Goal: Transaction & Acquisition: Download file/media

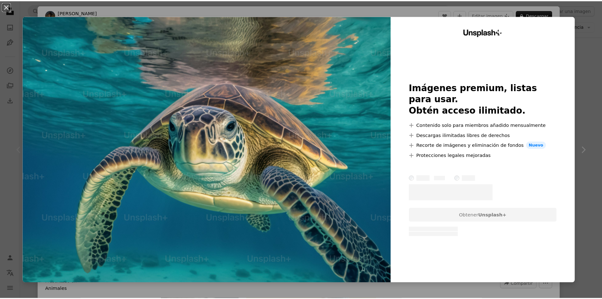
scroll to position [126, 0]
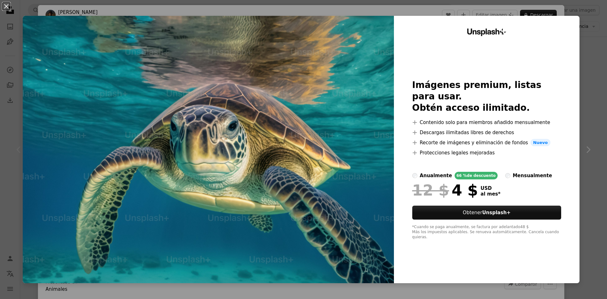
click at [590, 78] on div "An X shape Unsplash+ Imágenes premium, listas para usar. Obtén acceso ilimitado…" at bounding box center [303, 149] width 607 height 299
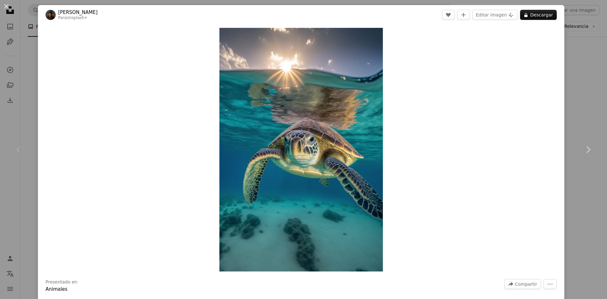
click at [584, 84] on div "An X shape Chevron left Chevron right [PERSON_NAME] Para Unsplash+ A heart A pl…" at bounding box center [303, 149] width 607 height 299
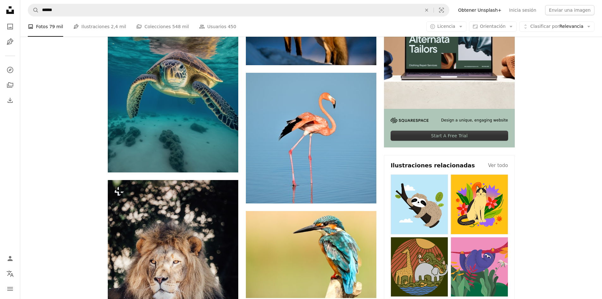
scroll to position [158, 0]
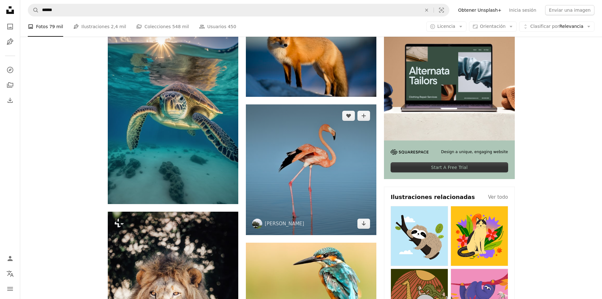
click at [347, 191] on img at bounding box center [311, 169] width 131 height 131
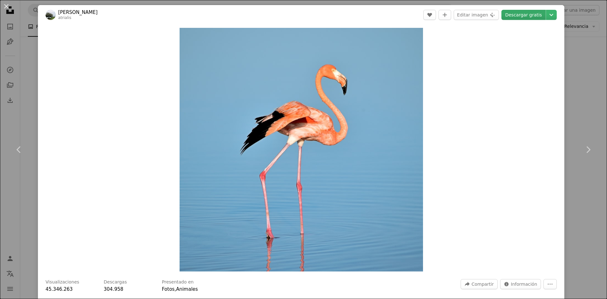
click at [522, 13] on link "Descargar gratis" at bounding box center [523, 15] width 44 height 10
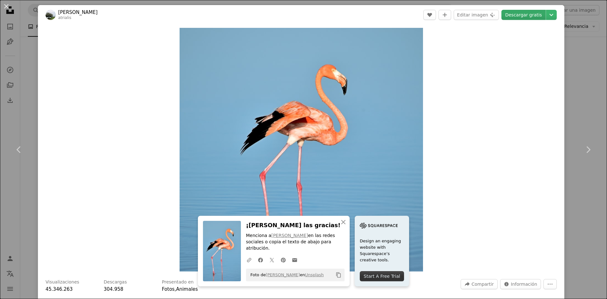
click at [525, 16] on link "Descargar gratis" at bounding box center [523, 15] width 44 height 10
click at [548, 114] on div "Zoom in" at bounding box center [301, 150] width 526 height 250
click at [546, 13] on icon "Chevron down" at bounding box center [551, 15] width 10 height 8
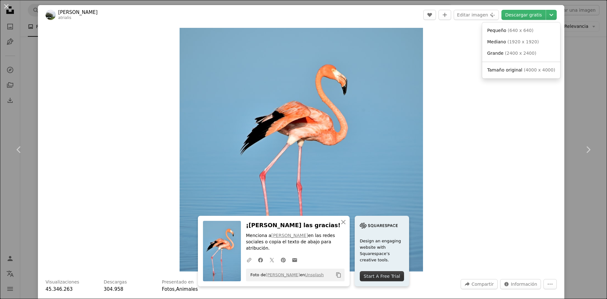
drag, startPoint x: 445, startPoint y: 52, endPoint x: 471, endPoint y: 32, distance: 32.9
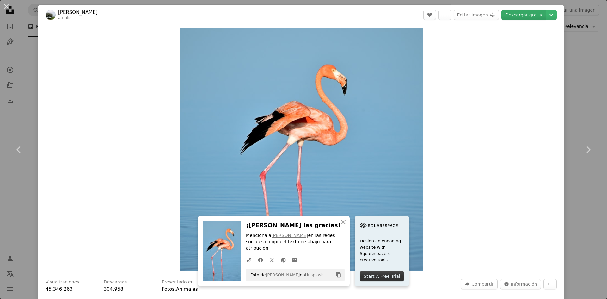
click at [520, 17] on link "Descargar gratis" at bounding box center [523, 15] width 44 height 10
drag, startPoint x: 439, startPoint y: 79, endPoint x: 447, endPoint y: 71, distance: 11.2
click at [444, 75] on div "Zoom in" at bounding box center [301, 150] width 526 height 250
click at [568, 105] on div "An X shape Chevron left Chevron right An X shape Cerrar ¡Dale las gracias! Menc…" at bounding box center [303, 149] width 607 height 299
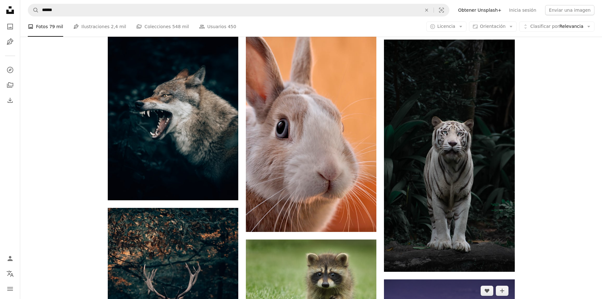
scroll to position [758, 0]
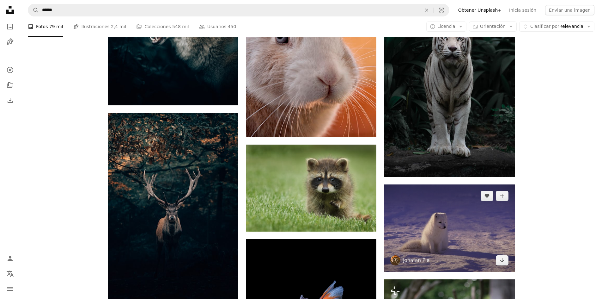
drag, startPoint x: 446, startPoint y: 231, endPoint x: 449, endPoint y: 229, distance: 3.3
click at [447, 230] on img at bounding box center [449, 227] width 131 height 87
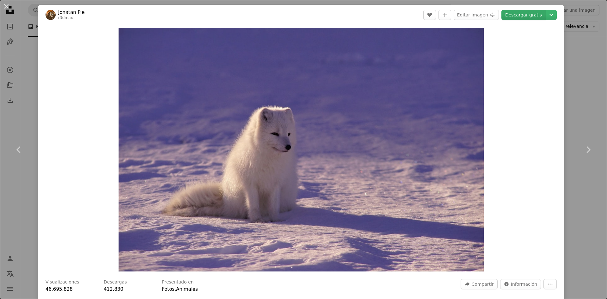
click at [521, 12] on link "Descargar gratis" at bounding box center [523, 15] width 44 height 10
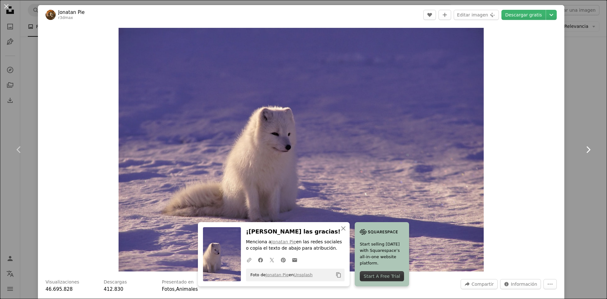
click at [577, 167] on link "Chevron right" at bounding box center [588, 149] width 38 height 61
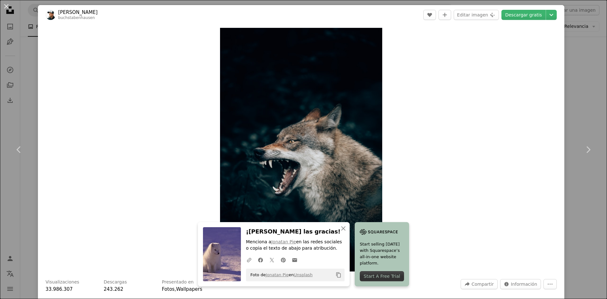
click at [582, 188] on div "An X shape Chevron left Chevron right An X shape Cerrar ¡Dale las gracias! Menc…" at bounding box center [303, 149] width 607 height 299
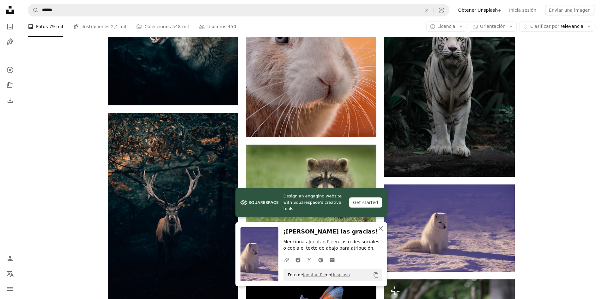
click at [381, 228] on icon "button" at bounding box center [381, 228] width 4 height 4
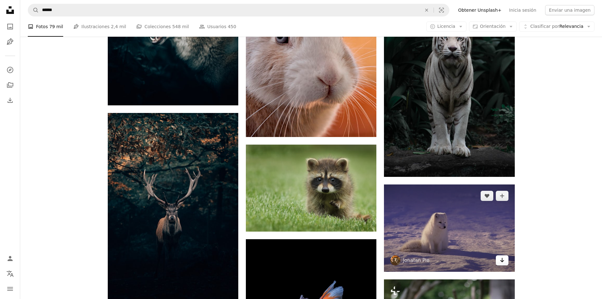
click at [501, 263] on icon "Arrow pointing down" at bounding box center [502, 260] width 5 height 8
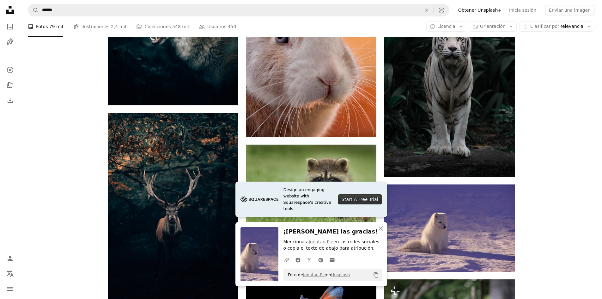
click at [566, 194] on div "Plus sign for Unsplash+ A heart A plus sign [PERSON_NAME] Para Unsplash+ A lock…" at bounding box center [311, 67] width 582 height 1317
drag, startPoint x: 522, startPoint y: 213, endPoint x: 542, endPoint y: 214, distance: 19.9
click at [529, 213] on div "Plus sign for Unsplash+ A heart A plus sign [PERSON_NAME] Para Unsplash+ A lock…" at bounding box center [311, 67] width 582 height 1317
drag, startPoint x: 550, startPoint y: 214, endPoint x: 532, endPoint y: 215, distance: 17.4
click at [535, 214] on div "Plus sign for Unsplash+ A heart A plus sign [PERSON_NAME] Para Unsplash+ A lock…" at bounding box center [311, 67] width 582 height 1317
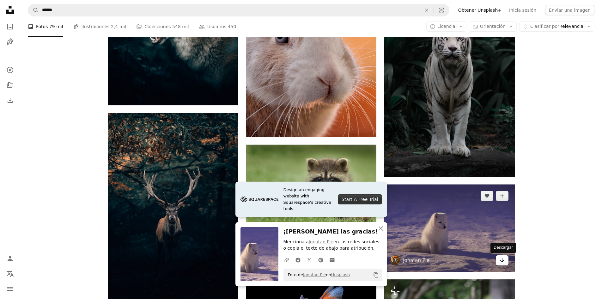
click at [502, 262] on icon "Arrow pointing down" at bounding box center [502, 260] width 5 height 8
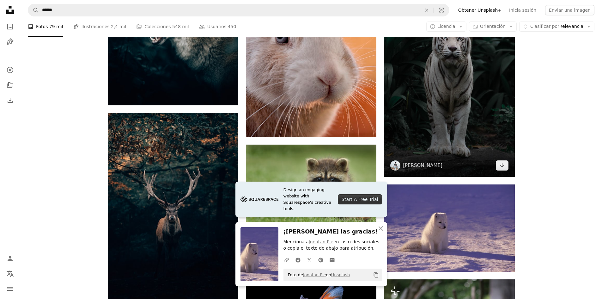
scroll to position [727, 0]
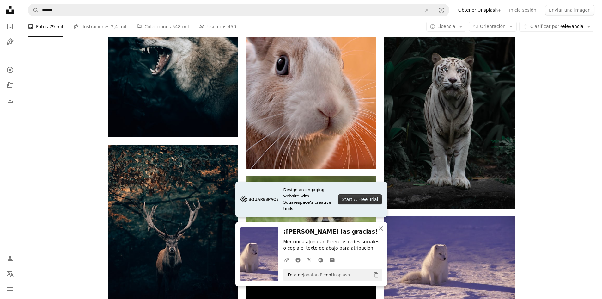
click at [380, 229] on icon "An X shape" at bounding box center [381, 228] width 8 height 8
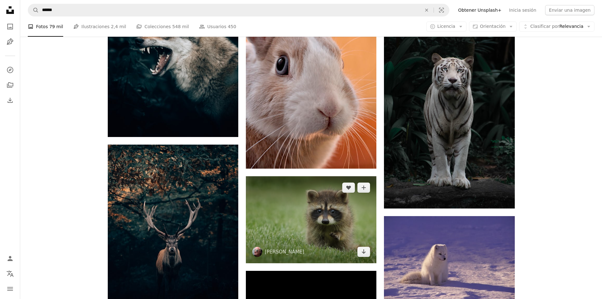
scroll to position [758, 0]
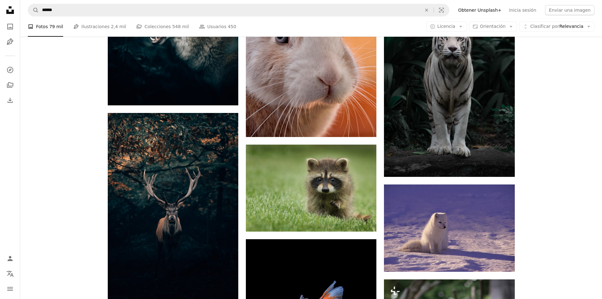
click at [544, 35] on div "A photo Fotos 79 mil Pen Tool Ilustraciones 2,4 mil A stack of folders Coleccio…" at bounding box center [311, 26] width 567 height 20
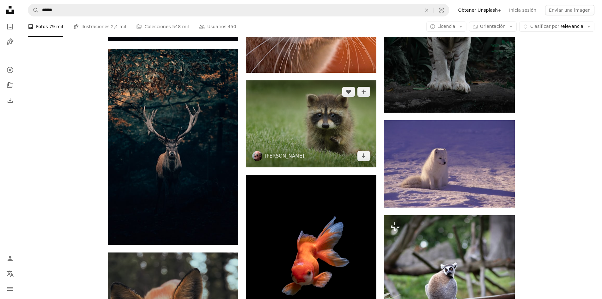
scroll to position [759, 0]
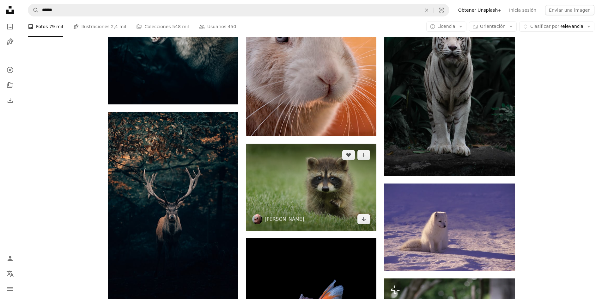
click at [331, 181] on img at bounding box center [311, 186] width 131 height 87
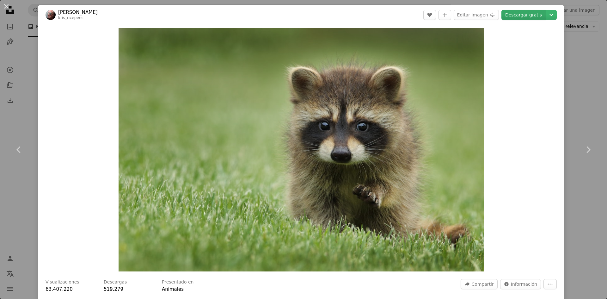
click at [525, 16] on link "Descargar gratis" at bounding box center [523, 15] width 44 height 10
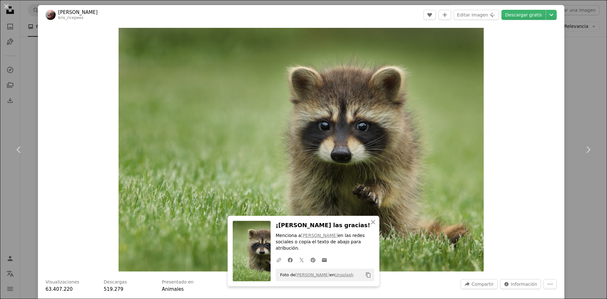
click at [577, 64] on div "An X shape Chevron left Chevron right An X shape Cerrar ¡Dale las gracias! Menc…" at bounding box center [303, 149] width 607 height 299
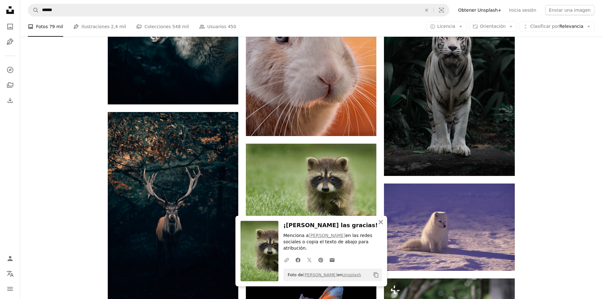
click at [380, 226] on icon "An X shape" at bounding box center [381, 222] width 8 height 8
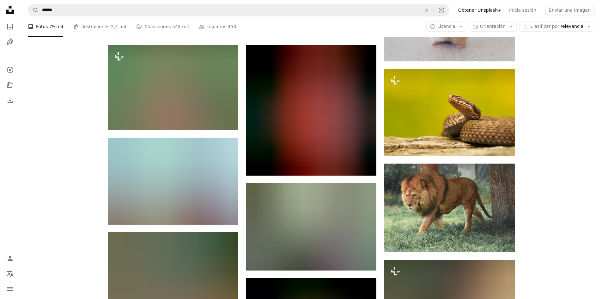
scroll to position [1265, 0]
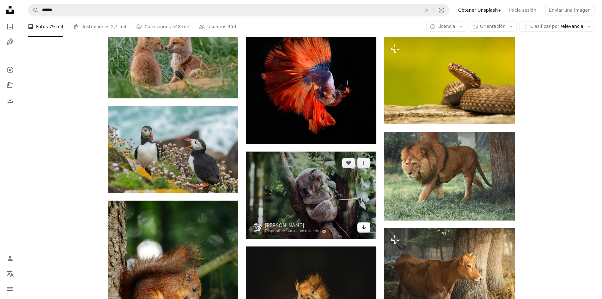
click at [358, 222] on link "Arrow pointing down" at bounding box center [363, 227] width 13 height 10
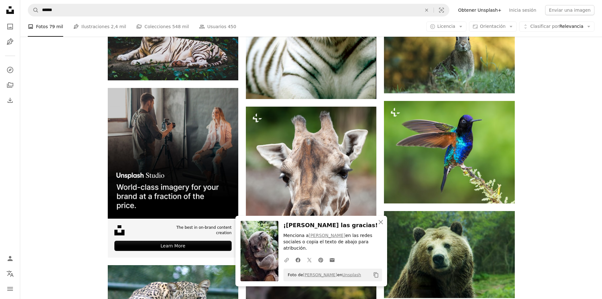
scroll to position [1707, 0]
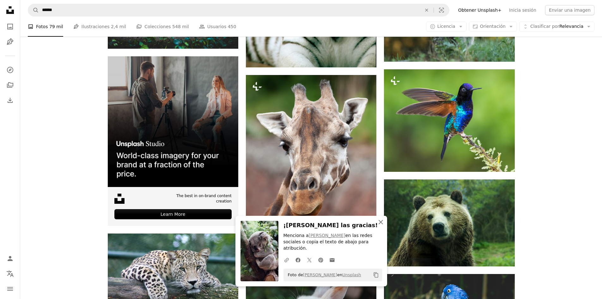
click at [383, 225] on icon "An X shape" at bounding box center [381, 222] width 8 height 8
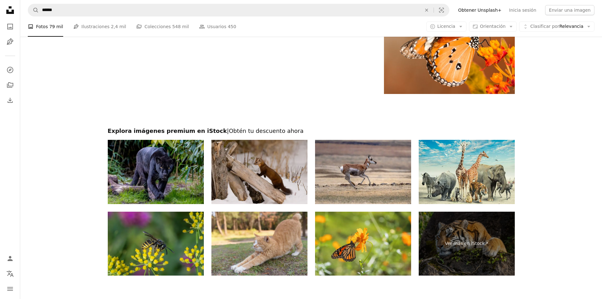
scroll to position [2210, 0]
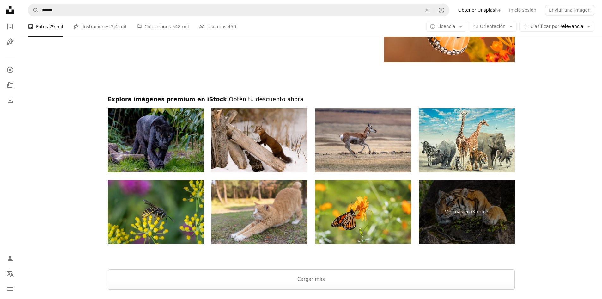
click at [164, 145] on img at bounding box center [156, 140] width 96 height 64
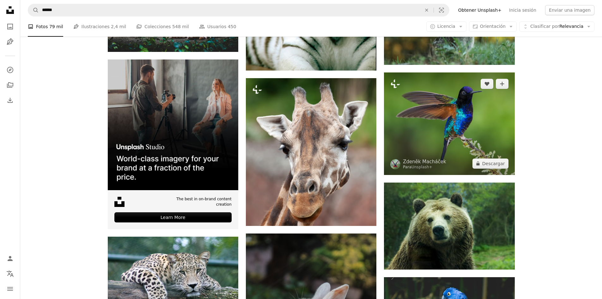
scroll to position [1673, 0]
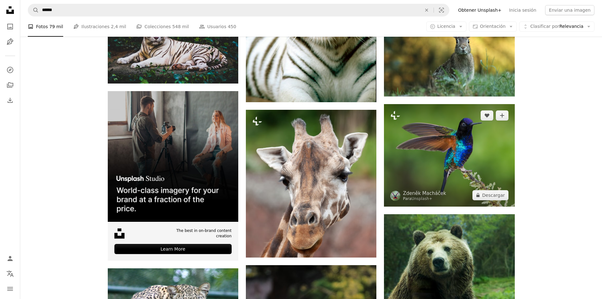
click at [486, 175] on img at bounding box center [449, 155] width 131 height 102
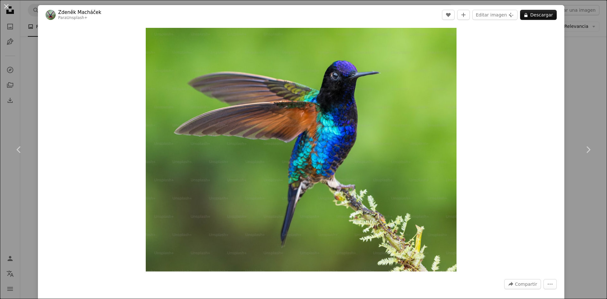
click at [587, 116] on div "An X shape Chevron left Chevron right [PERSON_NAME] Para Unsplash+ A heart A pl…" at bounding box center [303, 149] width 607 height 299
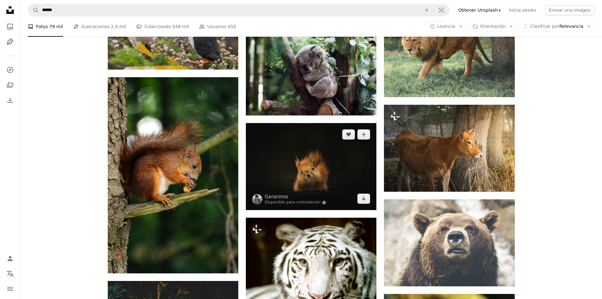
scroll to position [1357, 0]
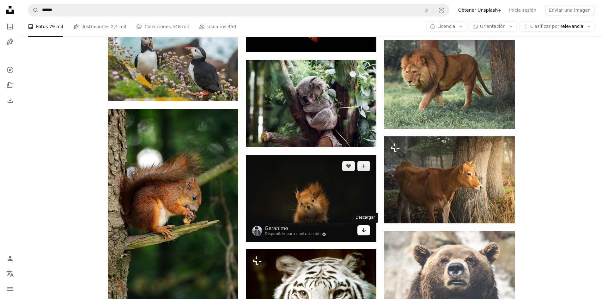
click at [363, 229] on icon "Arrow pointing down" at bounding box center [363, 230] width 5 height 8
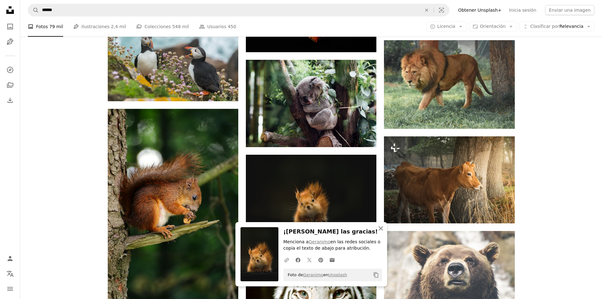
click at [382, 232] on button "An X shape Cerrar" at bounding box center [380, 228] width 13 height 13
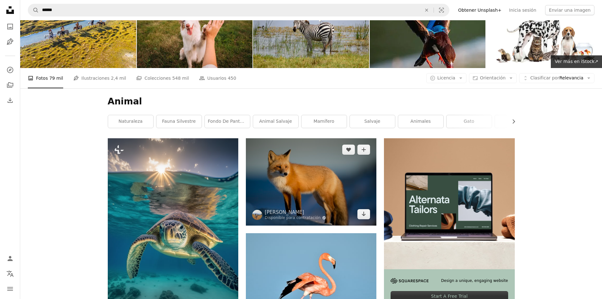
scroll to position [0, 0]
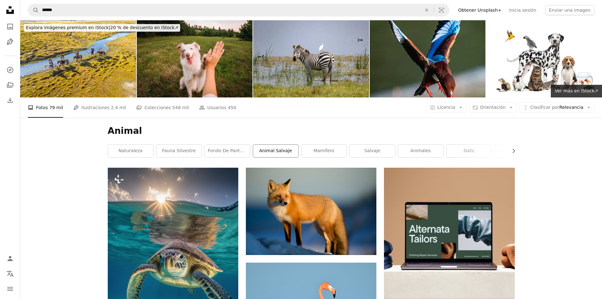
click at [274, 145] on link "animal salvaje" at bounding box center [275, 150] width 45 height 13
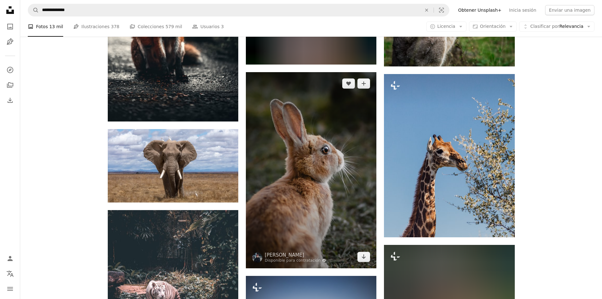
scroll to position [600, 0]
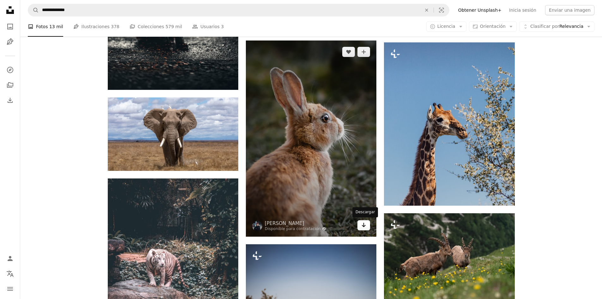
click at [367, 228] on link "Arrow pointing down" at bounding box center [363, 225] width 13 height 10
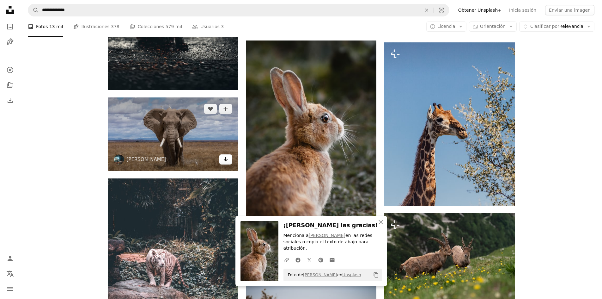
click at [229, 158] on link "Arrow pointing down" at bounding box center [225, 159] width 13 height 10
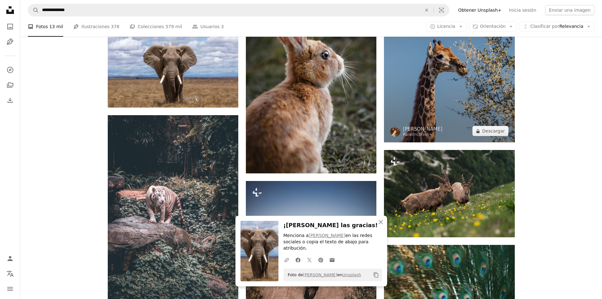
scroll to position [695, 0]
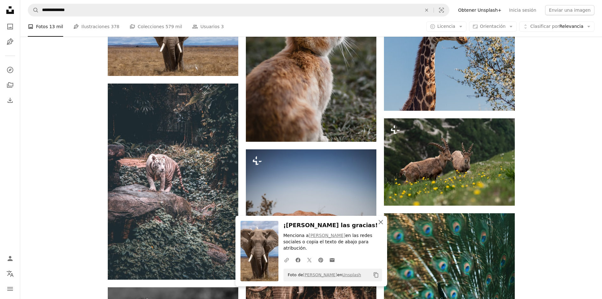
click at [379, 226] on icon "An X shape" at bounding box center [381, 222] width 8 height 8
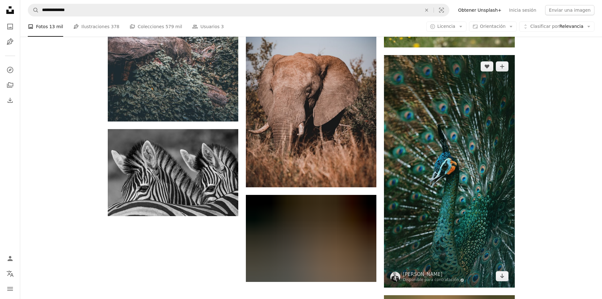
scroll to position [885, 0]
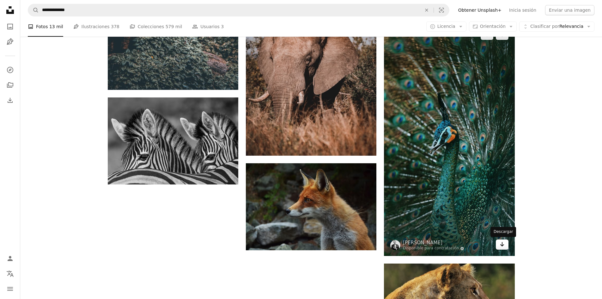
click at [500, 246] on icon "Arrow pointing down" at bounding box center [502, 244] width 5 height 8
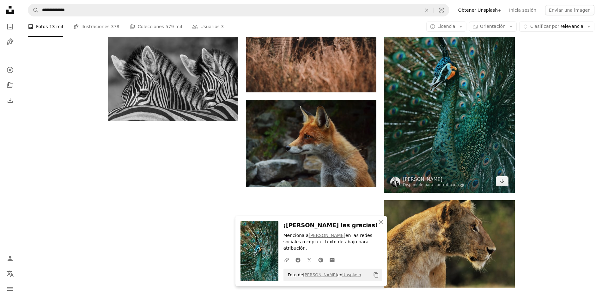
scroll to position [980, 0]
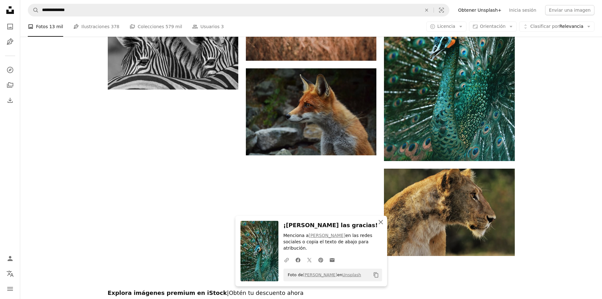
click at [382, 226] on icon "An X shape" at bounding box center [381, 222] width 8 height 8
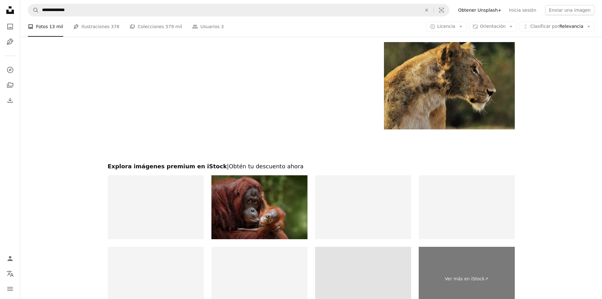
scroll to position [1138, 0]
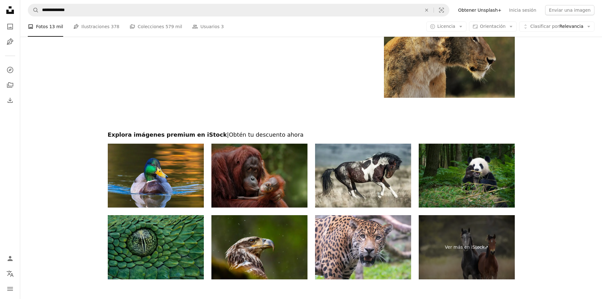
click at [277, 175] on img at bounding box center [259, 175] width 96 height 64
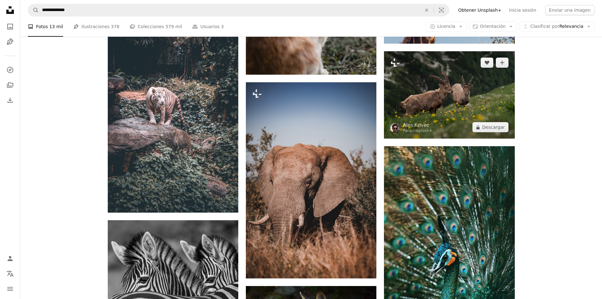
scroll to position [731, 0]
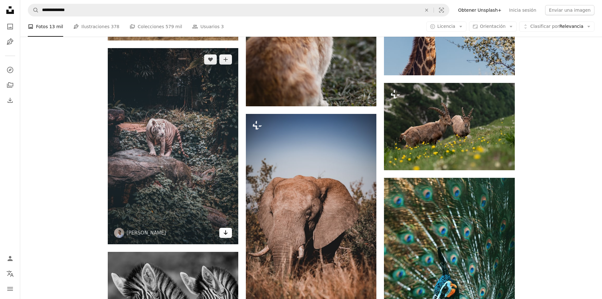
click at [224, 234] on icon "Arrow pointing down" at bounding box center [225, 232] width 5 height 8
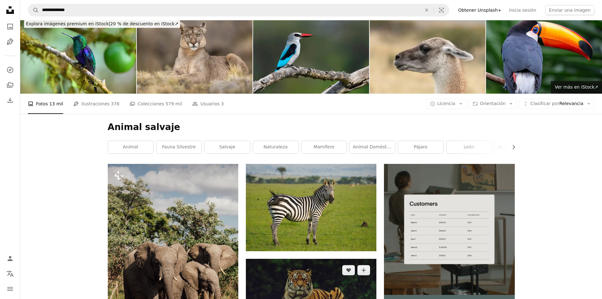
scroll to position [0, 0]
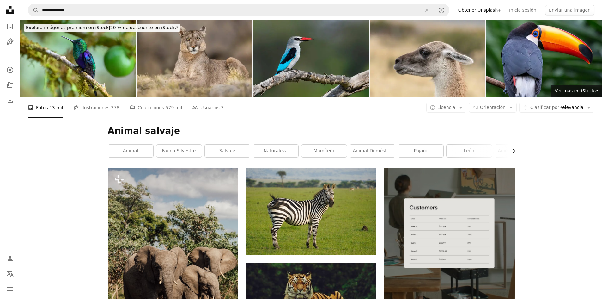
click at [516, 151] on icon "Chevron right" at bounding box center [513, 151] width 6 height 6
click at [441, 152] on link "Animales salvajes" at bounding box center [422, 150] width 45 height 13
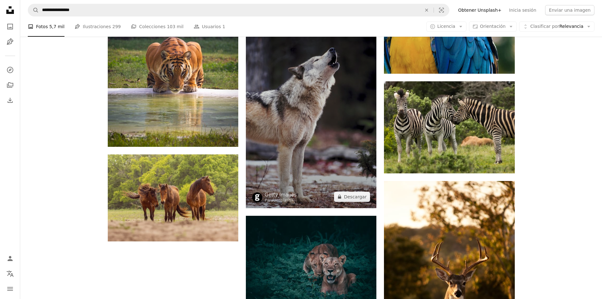
scroll to position [1043, 0]
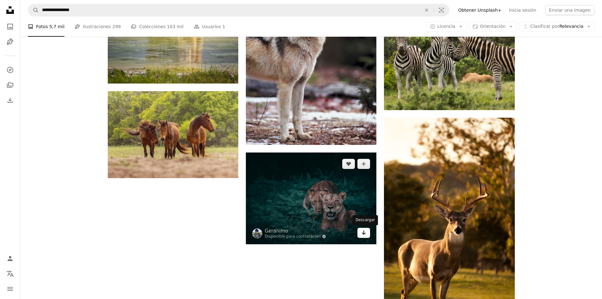
click at [363, 231] on icon "Arrow pointing down" at bounding box center [363, 232] width 5 height 8
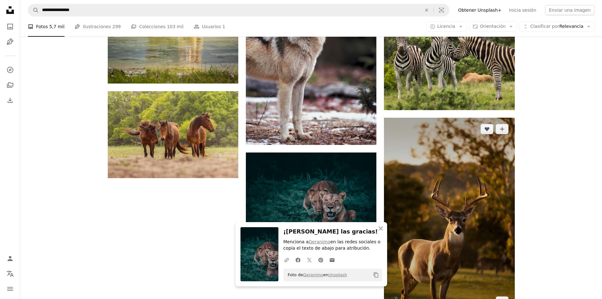
scroll to position [1074, 0]
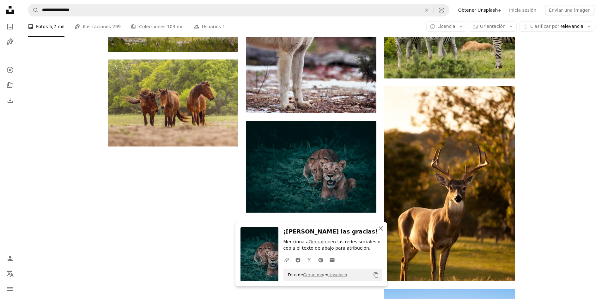
click at [380, 226] on icon "An X shape" at bounding box center [381, 228] width 8 height 8
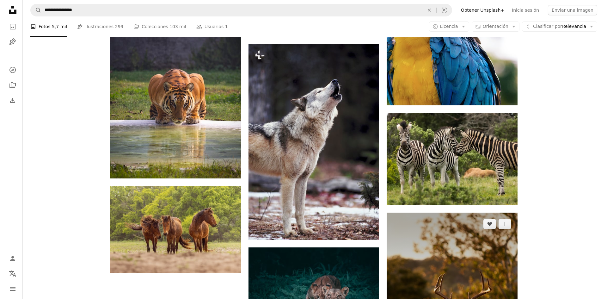
scroll to position [916, 0]
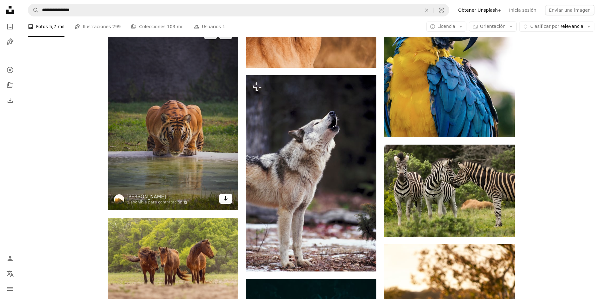
click at [230, 201] on link "Arrow pointing down" at bounding box center [225, 198] width 13 height 10
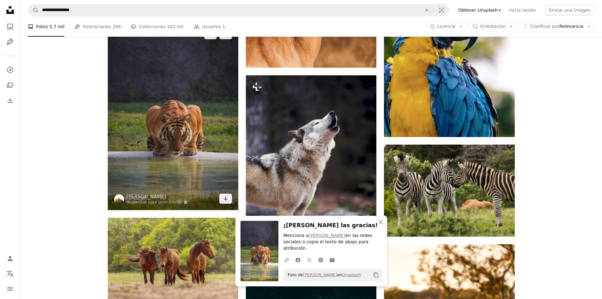
click at [149, 119] on img at bounding box center [173, 116] width 131 height 187
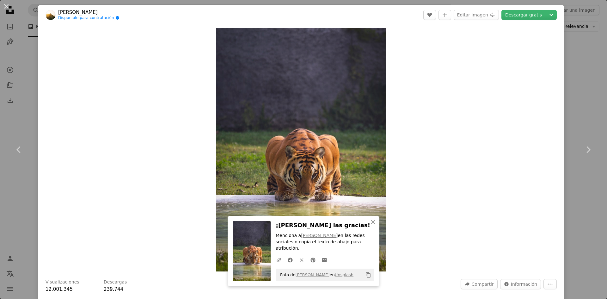
click at [592, 57] on div "An X shape Chevron left Chevron right An X shape Cerrar ¡Dale las gracias! Menc…" at bounding box center [303, 149] width 607 height 299
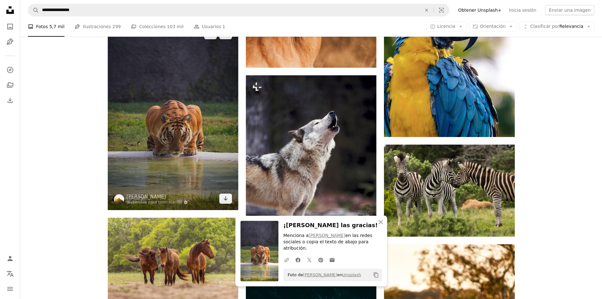
click at [201, 171] on img at bounding box center [173, 116] width 131 height 187
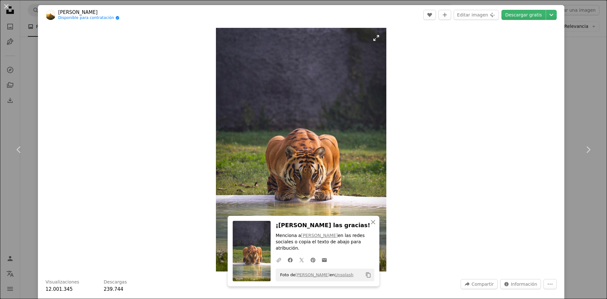
click at [326, 186] on img "Ampliar en esta imagen" at bounding box center [301, 149] width 170 height 243
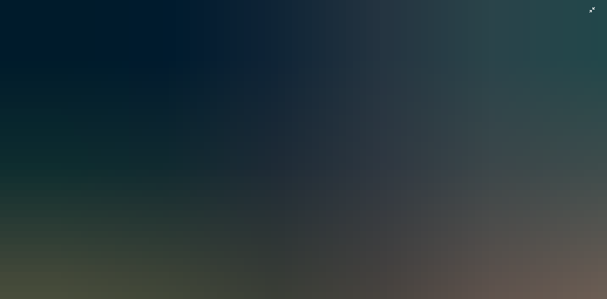
scroll to position [278, 0]
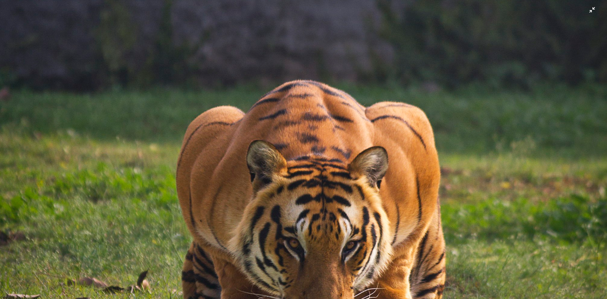
click at [330, 185] on img "Reducir el zoom en esta imagen" at bounding box center [303, 155] width 607 height 869
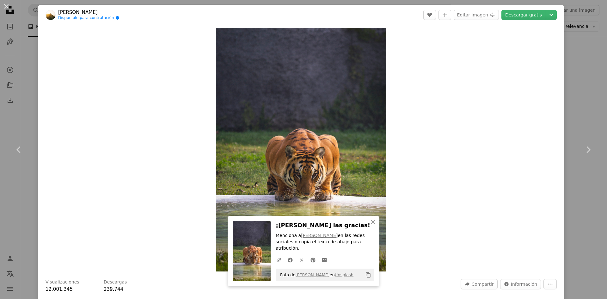
click at [436, 204] on div "Zoom in" at bounding box center [301, 150] width 526 height 250
click at [411, 212] on div "Zoom in" at bounding box center [301, 150] width 526 height 250
drag, startPoint x: 411, startPoint y: 212, endPoint x: 368, endPoint y: 200, distance: 44.8
click at [368, 200] on div "Zoom in" at bounding box center [301, 150] width 526 height 250
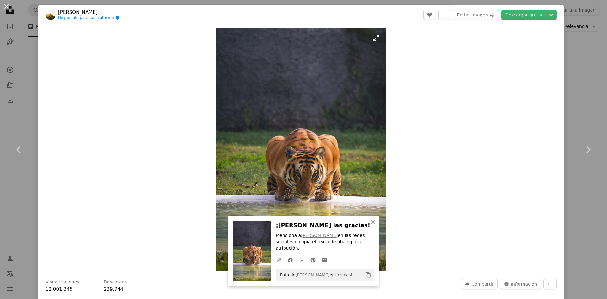
click at [286, 145] on img "Ampliar en esta imagen" at bounding box center [301, 149] width 170 height 243
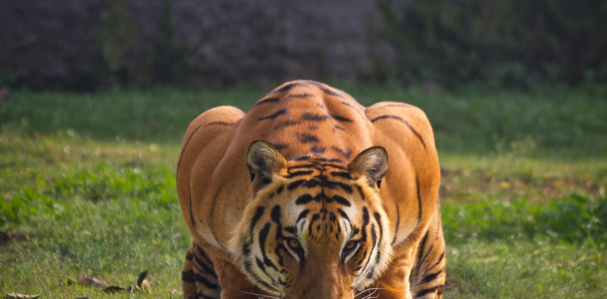
click at [318, 136] on img "Reducir el zoom en esta imagen" at bounding box center [303, 155] width 607 height 869
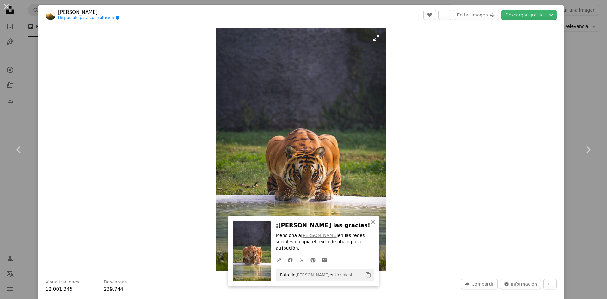
click at [318, 136] on img "Ampliar en esta imagen" at bounding box center [301, 149] width 170 height 243
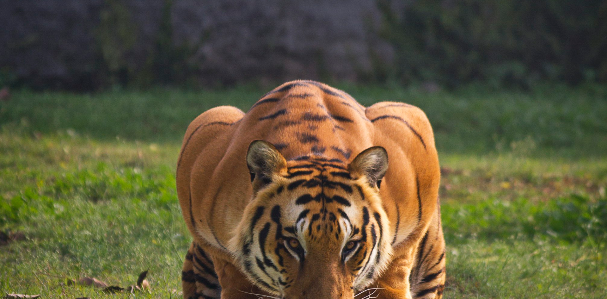
click at [318, 136] on img "Reducir el zoom en esta imagen" at bounding box center [303, 155] width 607 height 869
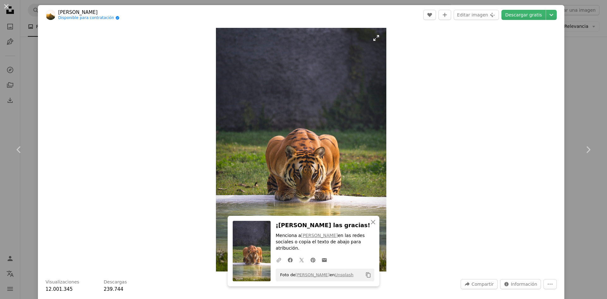
click at [318, 136] on img "Ampliar en esta imagen" at bounding box center [301, 149] width 170 height 243
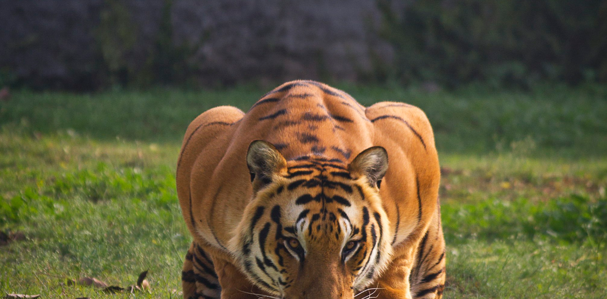
click at [318, 136] on img "Reducir el zoom en esta imagen" at bounding box center [303, 155] width 607 height 869
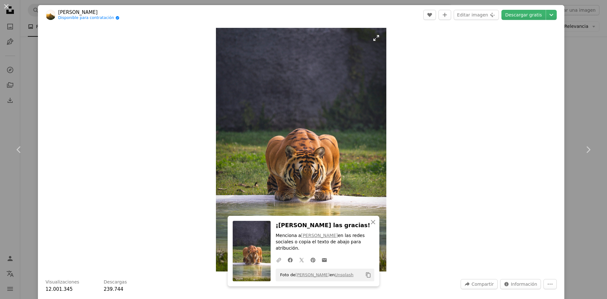
click at [318, 136] on img "Ampliar en esta imagen" at bounding box center [301, 149] width 170 height 243
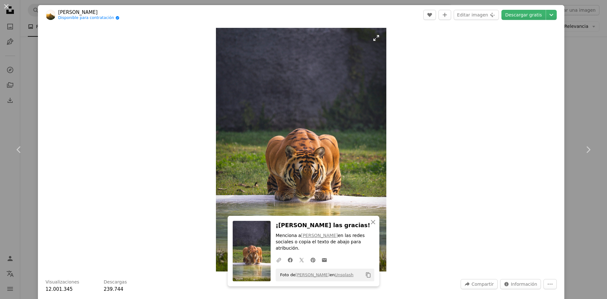
click at [318, 136] on img "Ampliar en esta imagen" at bounding box center [301, 149] width 170 height 243
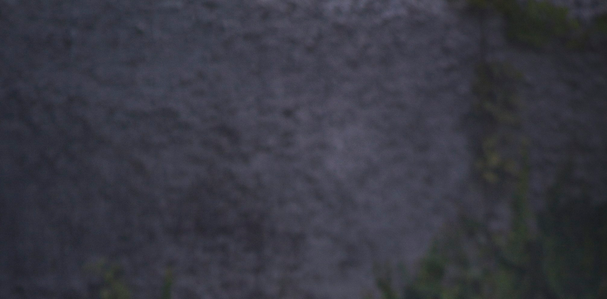
scroll to position [278, 0]
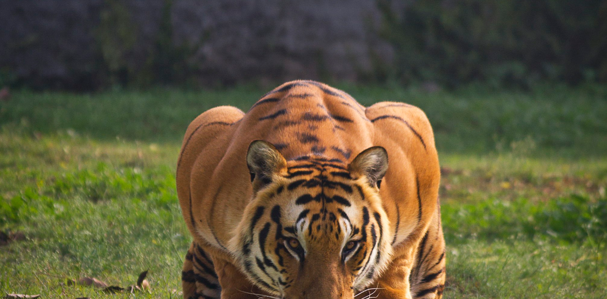
click at [318, 136] on img "Reducir el zoom en esta imagen" at bounding box center [303, 155] width 607 height 869
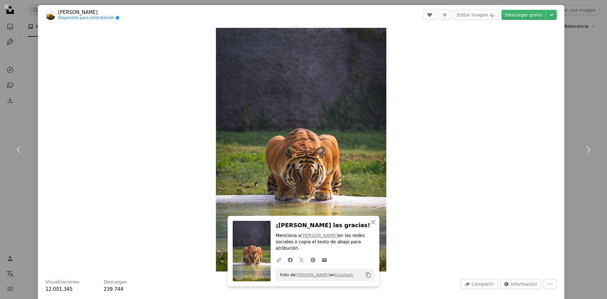
click at [441, 145] on div "Zoom in" at bounding box center [301, 150] width 526 height 250
